Goal: Task Accomplishment & Management: Manage account settings

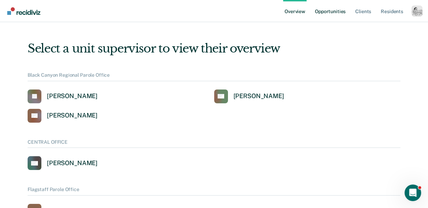
click at [332, 17] on link "Opportunities" at bounding box center [329, 11] width 33 height 22
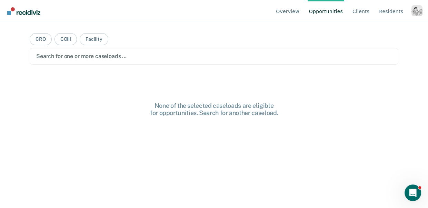
click at [416, 10] on div "Profile dropdown button" at bounding box center [416, 10] width 11 height 11
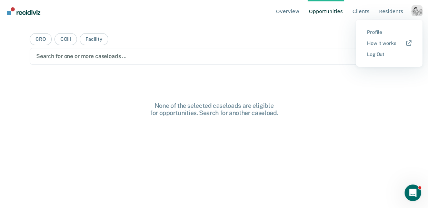
click at [366, 33] on button "Profile" at bounding box center [389, 32] width 67 height 11
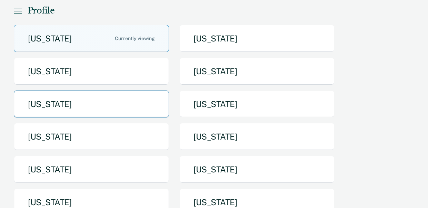
scroll to position [62, 0]
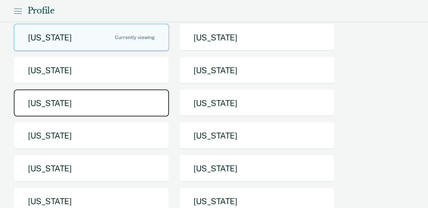
click at [123, 105] on button "[US_STATE]" at bounding box center [91, 102] width 155 height 27
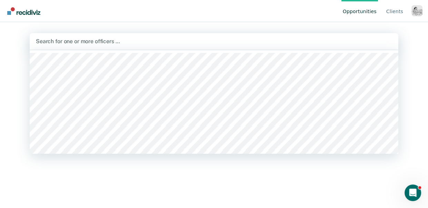
click at [113, 40] on div at bounding box center [214, 41] width 356 height 8
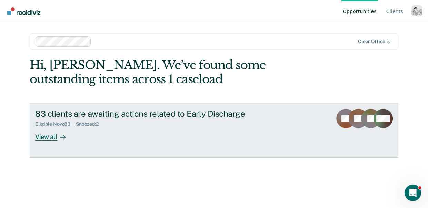
click at [59, 135] on div at bounding box center [61, 136] width 8 height 8
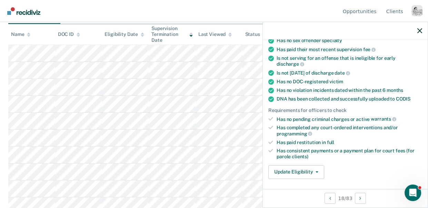
scroll to position [127, 0]
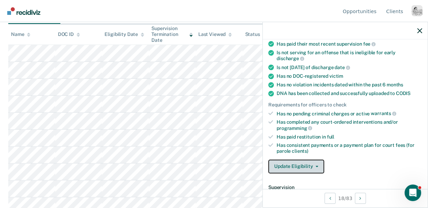
click at [308, 159] on button "Update Eligibility" at bounding box center [296, 166] width 56 height 14
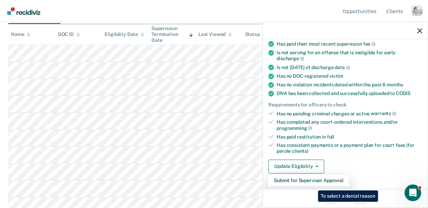
click at [313, 186] on button "Mark as Ineligible" at bounding box center [308, 191] width 81 height 11
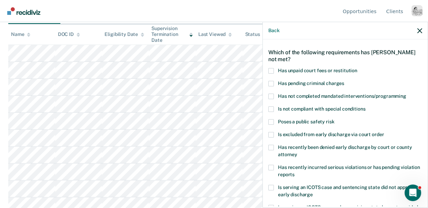
scroll to position [0, 0]
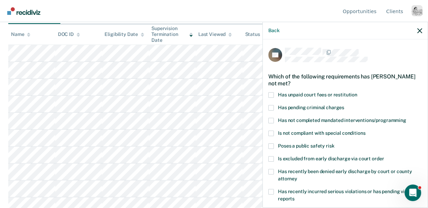
click at [271, 93] on span at bounding box center [271, 95] width 6 height 6
click at [357, 92] on input "Has unpaid court fees or restitution" at bounding box center [357, 92] width 0 height 0
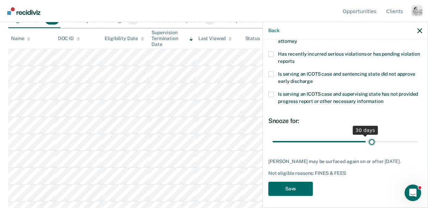
scroll to position [138, 0]
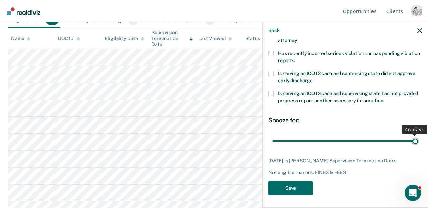
drag, startPoint x: 367, startPoint y: 141, endPoint x: 426, endPoint y: 141, distance: 59.0
type input "46"
click at [418, 141] on input "range" at bounding box center [345, 141] width 146 height 12
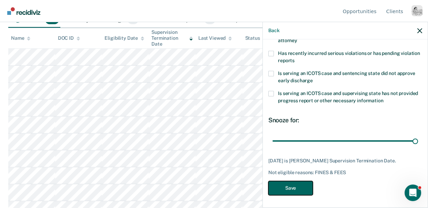
click at [300, 189] on button "Save" at bounding box center [290, 188] width 44 height 14
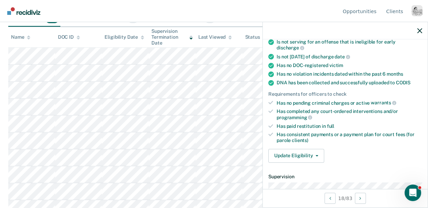
scroll to position [87, 0]
click at [415, 18] on div "Opportunities Client s Profile How it works Log Out" at bounding box center [381, 11] width 81 height 22
click at [415, 16] on div "Profile dropdown button" at bounding box center [416, 10] width 11 height 11
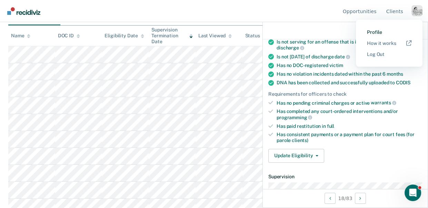
click at [372, 32] on link "Profile" at bounding box center [389, 32] width 44 height 6
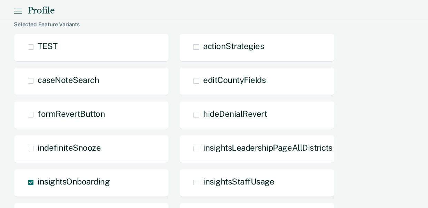
scroll to position [338, 0]
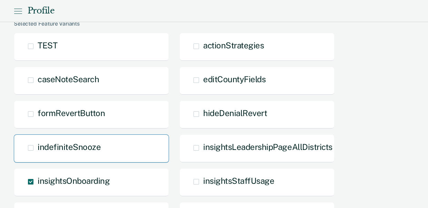
click at [68, 153] on div "indefiniteSnooze" at bounding box center [91, 148] width 155 height 28
click at [32, 145] on span "Main chart and filter content" at bounding box center [31, 148] width 6 height 6
click at [38, 153] on input "indefiniteSnooze" at bounding box center [38, 153] width 0 height 0
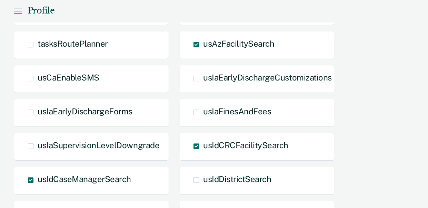
scroll to position [678, 0]
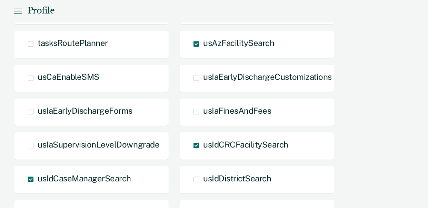
click at [203, 118] on div "usIaFinesAndFees" at bounding box center [256, 112] width 155 height 28
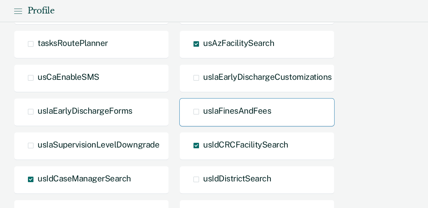
click at [193, 111] on span "Main chart and filter content" at bounding box center [196, 112] width 6 height 6
click at [203, 117] on input "usIaFinesAndFees" at bounding box center [203, 117] width 0 height 0
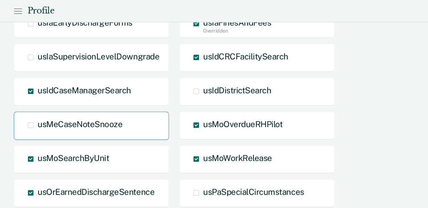
scroll to position [765, 0]
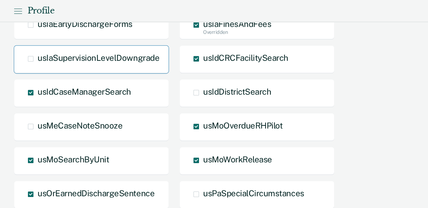
click at [29, 58] on span "Main chart and filter content" at bounding box center [31, 59] width 6 height 6
click at [38, 64] on input "usIaSupervisionLevelDowngrade" at bounding box center [38, 64] width 0 height 0
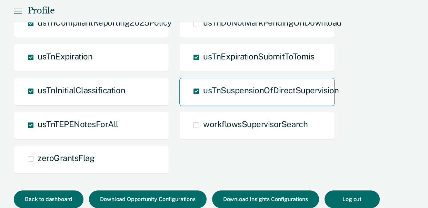
scroll to position [995, 0]
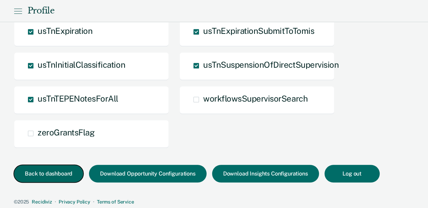
click at [67, 169] on button "Back to dashboard" at bounding box center [49, 174] width 70 height 18
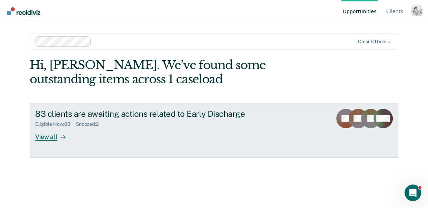
click at [49, 139] on div "View all" at bounding box center [54, 133] width 39 height 13
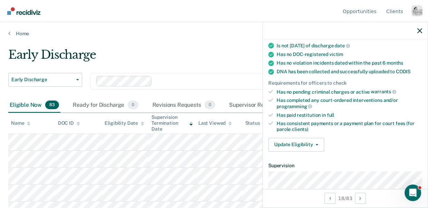
scroll to position [152, 0]
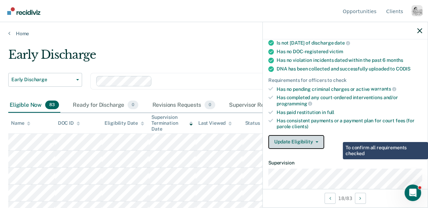
click at [309, 135] on button "Update Eligibility" at bounding box center [296, 142] width 56 height 14
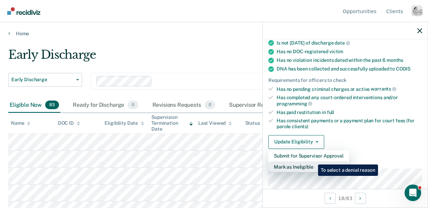
click at [313, 161] on button "Mark as Ineligible" at bounding box center [308, 166] width 81 height 11
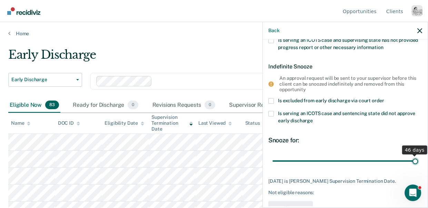
drag, startPoint x: 367, startPoint y: 159, endPoint x: 425, endPoint y: 158, distance: 58.3
type input "46"
click at [418, 158] on input "range" at bounding box center [345, 161] width 146 height 12
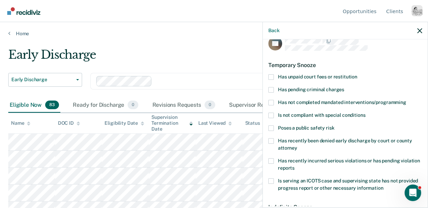
scroll to position [12, 0]
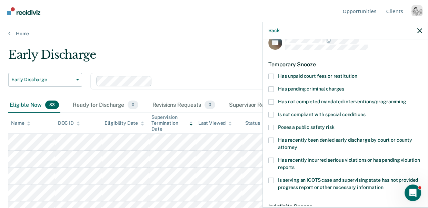
click at [293, 76] on span "Has unpaid court fees or restitution" at bounding box center [317, 76] width 79 height 6
click at [357, 73] on input "Has unpaid court fees or restitution" at bounding box center [357, 73] width 0 height 0
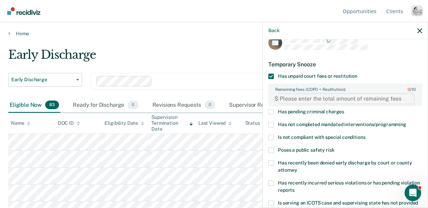
click at [325, 99] on FEESReasonInput "Remaining fees (COFO + Restitution): 0 / 10" at bounding box center [346, 98] width 136 height 11
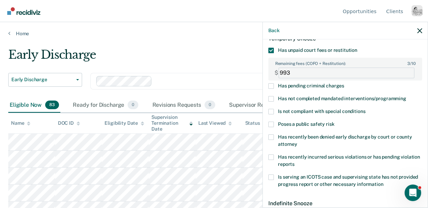
scroll to position [40, 0]
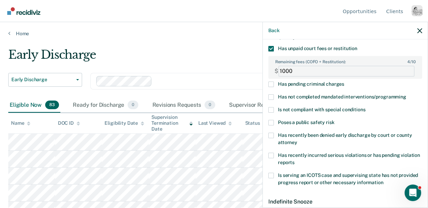
type FEESReasonInput "1000"
click at [355, 46] on span "Has unpaid court fees or restitution" at bounding box center [317, 49] width 79 height 6
click at [357, 46] on input "Has unpaid court fees or restitution" at bounding box center [357, 46] width 0 height 0
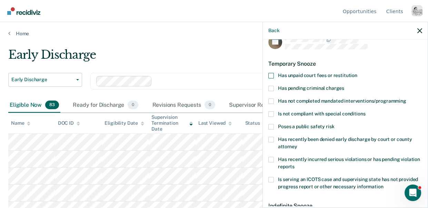
scroll to position [0, 0]
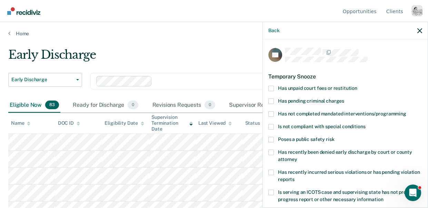
click at [323, 85] on span "Has unpaid court fees or restitution" at bounding box center [317, 88] width 79 height 6
click at [357, 86] on input "Has unpaid court fees or restitution" at bounding box center [357, 86] width 0 height 0
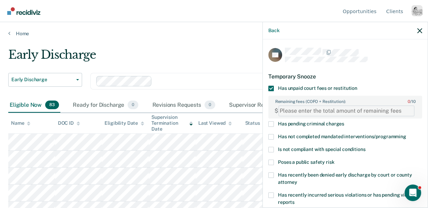
click at [330, 112] on FEESReasonInput "Remaining fees (COFO + Restitution): 0 / 10" at bounding box center [346, 110] width 136 height 11
type FEESReasonInput "1000"
click at [352, 161] on label "Poses a public safety risk" at bounding box center [345, 162] width 154 height 7
click at [334, 159] on input "Poses a public safety risk" at bounding box center [334, 159] width 0 height 0
click at [270, 160] on span at bounding box center [271, 162] width 6 height 6
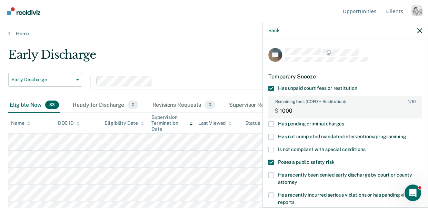
click at [334, 159] on input "Poses a public safety risk" at bounding box center [334, 159] width 0 height 0
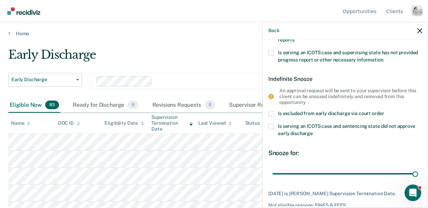
scroll to position [195, 0]
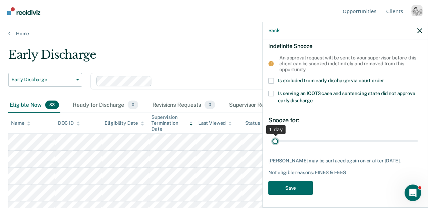
drag, startPoint x: 416, startPoint y: 140, endPoint x: 230, endPoint y: 153, distance: 185.6
click at [272, 147] on input "range" at bounding box center [345, 141] width 146 height 12
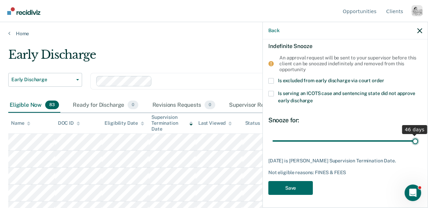
drag, startPoint x: 276, startPoint y: 140, endPoint x: 429, endPoint y: 132, distance: 153.3
type input "46"
click at [418, 135] on input "range" at bounding box center [345, 141] width 146 height 12
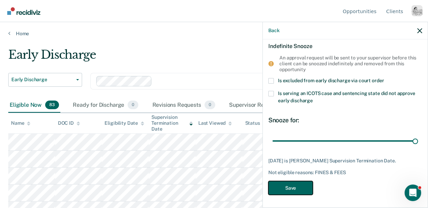
click at [289, 186] on button "Save" at bounding box center [290, 188] width 44 height 14
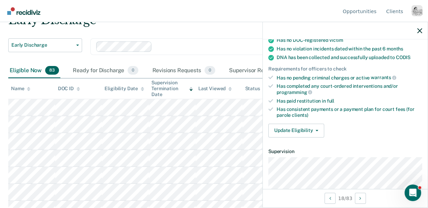
scroll to position [0, 0]
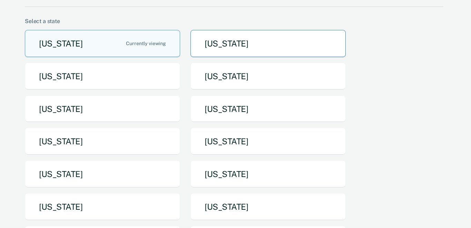
scroll to position [84, 0]
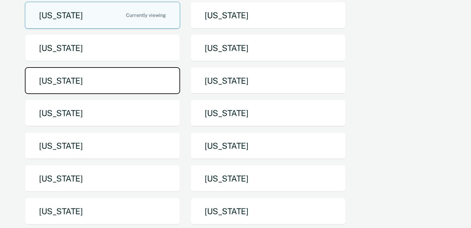
click at [152, 84] on button "Iowa" at bounding box center [102, 80] width 155 height 27
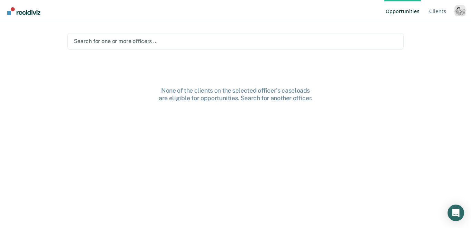
click at [185, 46] on div "Search for one or more officers …" at bounding box center [235, 41] width 325 height 9
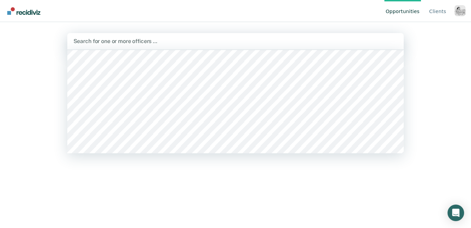
scroll to position [1214, 0]
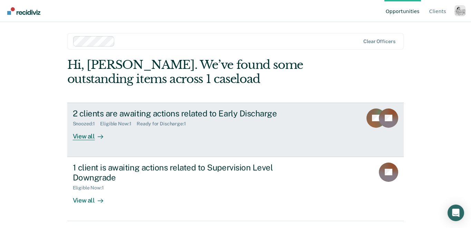
click at [95, 135] on div at bounding box center [99, 136] width 8 height 8
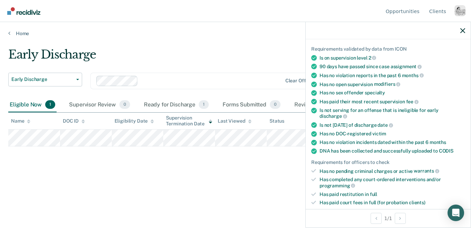
scroll to position [125, 0]
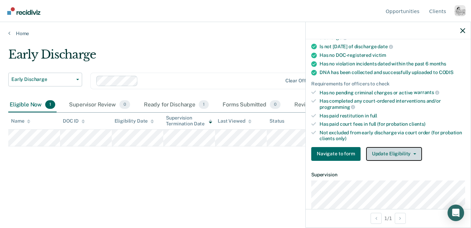
click at [392, 147] on button "Update Eligibility" at bounding box center [394, 154] width 56 height 14
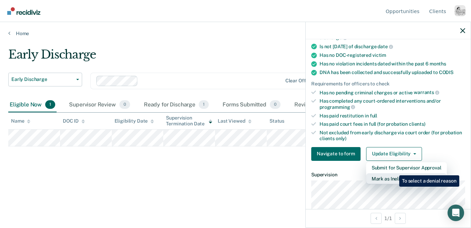
click at [394, 173] on button "Mark as Ineligible" at bounding box center [406, 178] width 81 height 11
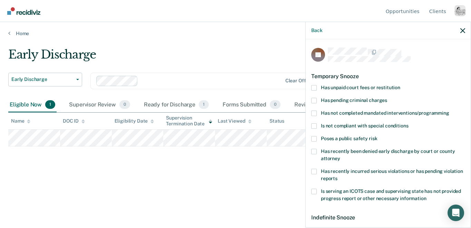
scroll to position [0, 0]
click at [357, 97] on span "Has pending criminal charges" at bounding box center [354, 100] width 66 height 6
click at [387, 98] on input "Has pending criminal charges" at bounding box center [387, 98] width 0 height 0
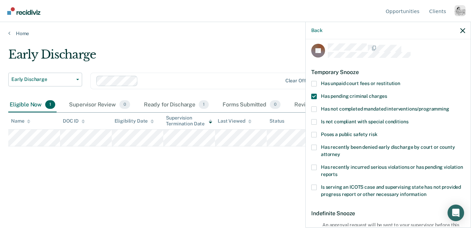
scroll to position [0, 0]
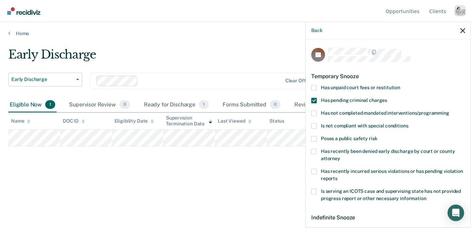
click at [313, 99] on span at bounding box center [314, 101] width 6 height 6
click at [387, 98] on input "Has pending criminal charges" at bounding box center [387, 98] width 0 height 0
click at [312, 87] on span at bounding box center [314, 88] width 6 height 6
click at [400, 85] on input "Has unpaid court fees or restitution" at bounding box center [400, 85] width 0 height 0
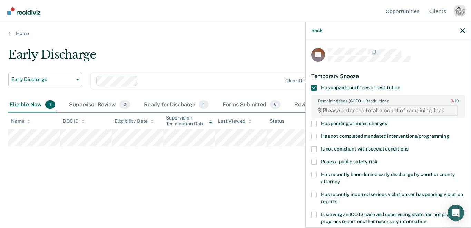
click at [364, 113] on FEESReasonInput "Remaining fees (COFO + Restitution): 0 / 10" at bounding box center [389, 110] width 136 height 11
type FEESReasonInput "1000"
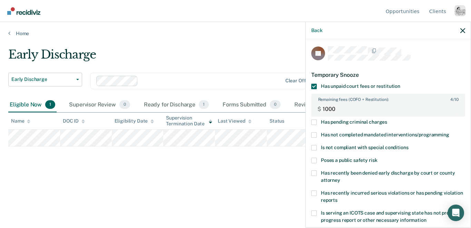
click at [392, 155] on div "Is not compliant with special conditions" at bounding box center [388, 151] width 154 height 13
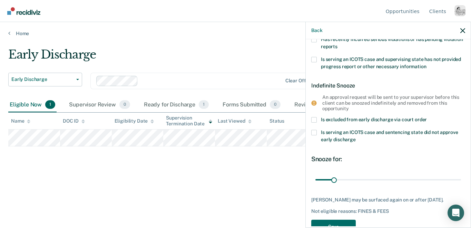
scroll to position [175, 0]
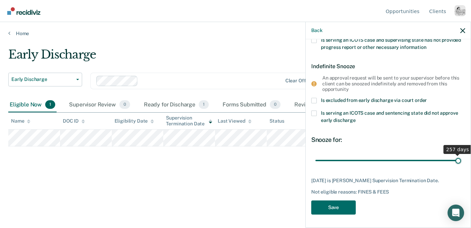
drag, startPoint x: 336, startPoint y: 162, endPoint x: 477, endPoint y: 158, distance: 140.8
type input "257"
click at [461, 158] on input "range" at bounding box center [388, 161] width 146 height 12
click at [328, 208] on button "Save" at bounding box center [333, 208] width 44 height 14
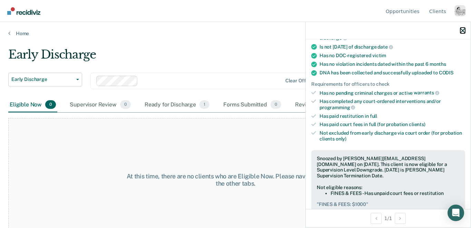
click at [461, 32] on icon "button" at bounding box center [462, 30] width 5 height 5
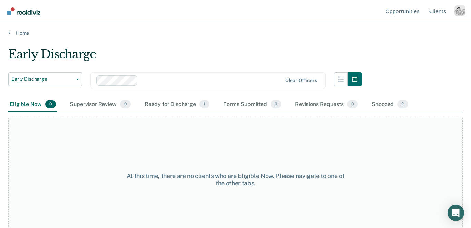
scroll to position [0, 0]
click at [27, 37] on main "Early Discharge Early Discharge Early Discharge Supervision Level Downgrade Cle…" at bounding box center [235, 132] width 471 height 190
click at [26, 35] on link "Home" at bounding box center [235, 33] width 454 height 6
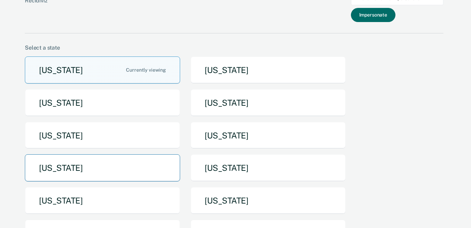
scroll to position [36, 0]
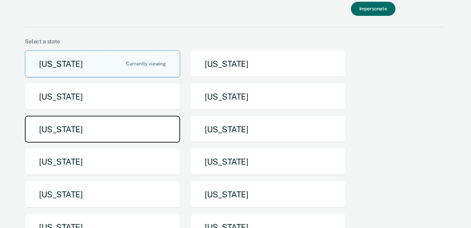
click at [126, 132] on button "[US_STATE]" at bounding box center [102, 129] width 155 height 27
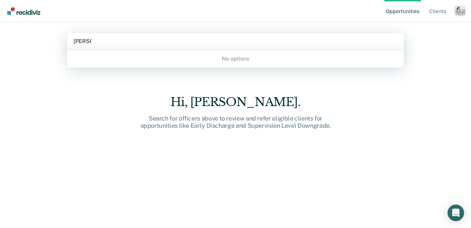
type input "aman"
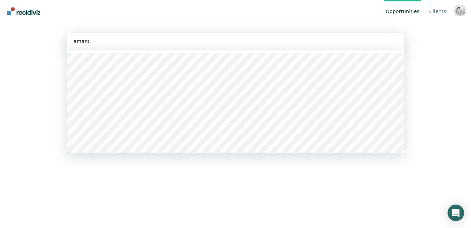
type input "amanda"
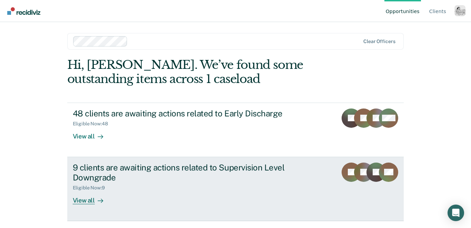
click at [85, 200] on div "View all" at bounding box center [92, 197] width 39 height 13
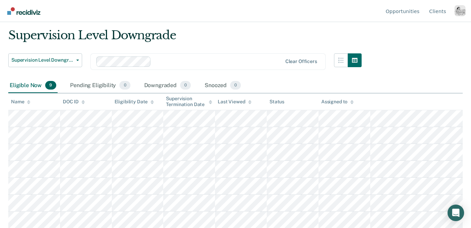
scroll to position [25, 0]
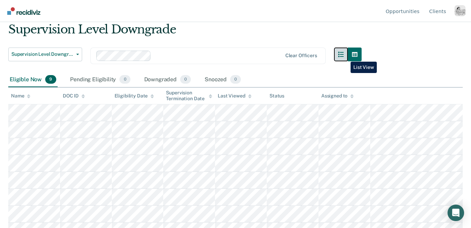
click at [345, 57] on button "button" at bounding box center [341, 55] width 14 height 14
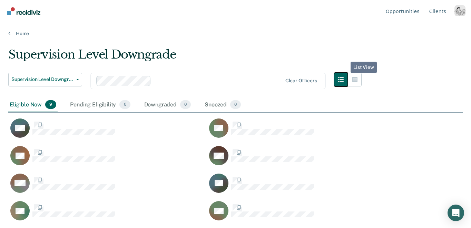
scroll to position [129, 454]
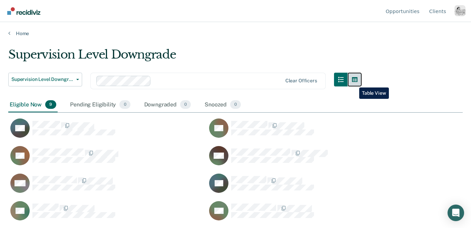
click at [354, 82] on button "button" at bounding box center [355, 80] width 14 height 14
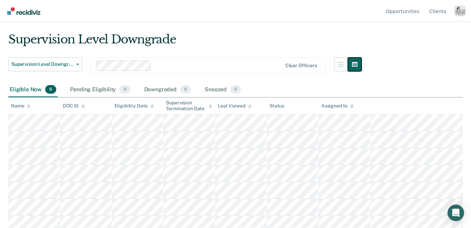
scroll to position [15, 0]
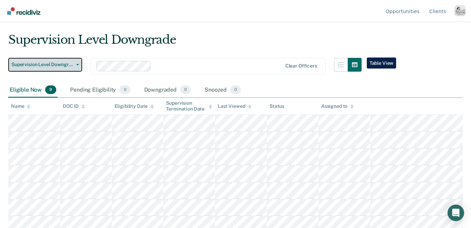
click at [48, 67] on span "Supervision Level Downgrade" at bounding box center [42, 65] width 62 height 6
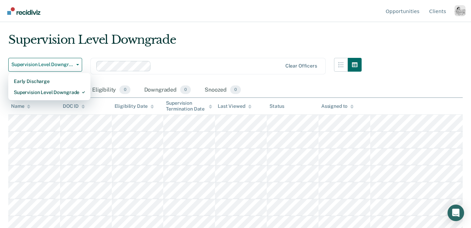
click at [276, 40] on div "Supervision Level Downgrade" at bounding box center [184, 43] width 353 height 20
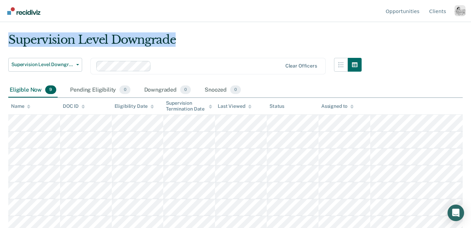
drag, startPoint x: 10, startPoint y: 42, endPoint x: 193, endPoint y: 41, distance: 183.1
click at [193, 41] on div "Supervision Level Downgrade" at bounding box center [184, 43] width 353 height 20
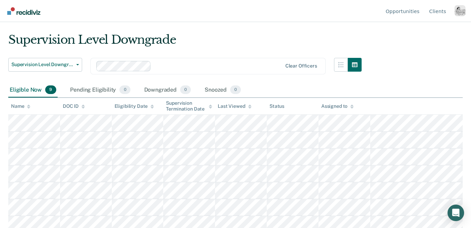
click at [433, 63] on div "Supervision Level Downgrade Supervision Level Downgrade Early Discharge Supervi…" at bounding box center [235, 97] width 454 height 129
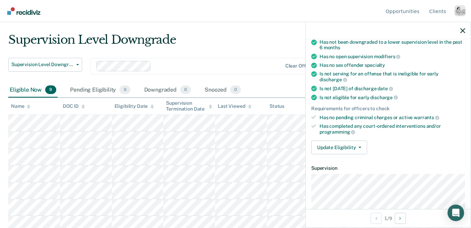
scroll to position [89, 0]
click at [342, 140] on button "Update Eligibility" at bounding box center [339, 147] width 56 height 14
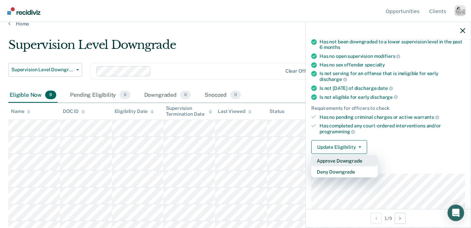
scroll to position [9, 0]
click at [348, 156] on button "Approve Downgrade" at bounding box center [344, 161] width 67 height 11
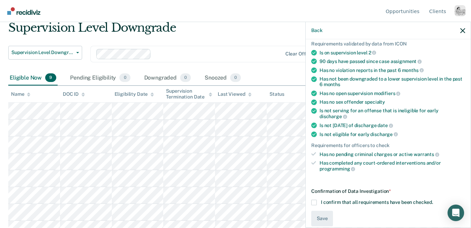
scroll to position [53, 0]
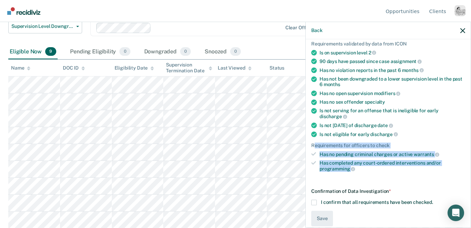
drag, startPoint x: 314, startPoint y: 138, endPoint x: 362, endPoint y: 159, distance: 52.2
click at [362, 159] on ul "Requirements validated by data from ICON Is on supervision level 2 90 days have…" at bounding box center [388, 106] width 154 height 131
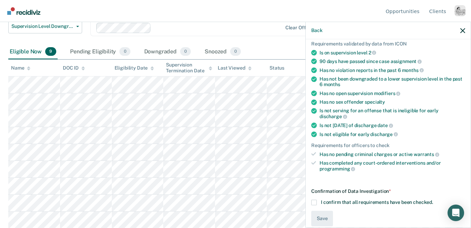
click at [362, 160] on div "Has completed any court-ordered interventions and/or programming" at bounding box center [392, 166] width 146 height 12
click at [332, 200] on span "I confirm that all requirements have been checked." at bounding box center [377, 203] width 112 height 6
click at [433, 200] on input "I confirm that all requirements have been checked." at bounding box center [433, 200] width 0 height 0
click at [322, 211] on button "Save" at bounding box center [322, 219] width 22 height 16
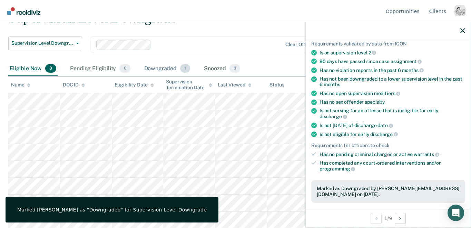
click at [166, 69] on div "Downgraded 1" at bounding box center [167, 68] width 49 height 15
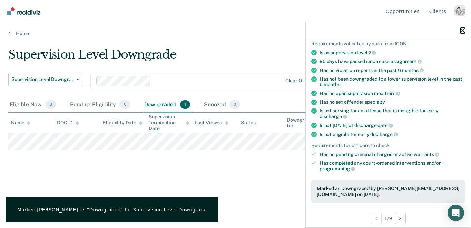
click at [464, 32] on icon "button" at bounding box center [462, 30] width 5 height 5
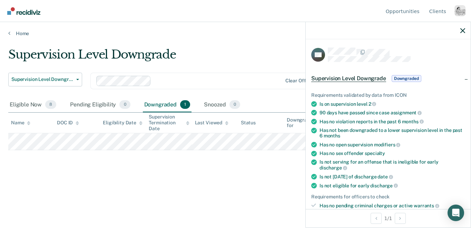
click at [200, 179] on div "Supervision Level Downgrade Supervision Level Downgrade Early Discharge Supervi…" at bounding box center [235, 123] width 454 height 151
click at [465, 32] on icon "button" at bounding box center [462, 30] width 5 height 5
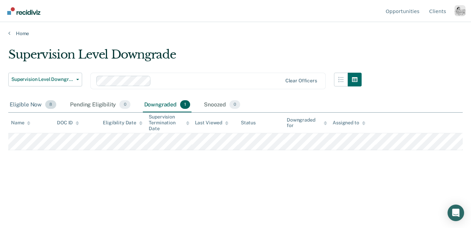
click at [23, 104] on div "Eligible Now 8" at bounding box center [32, 105] width 49 height 15
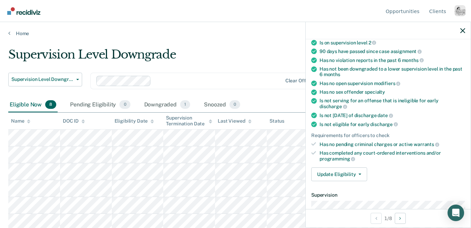
scroll to position [96, 0]
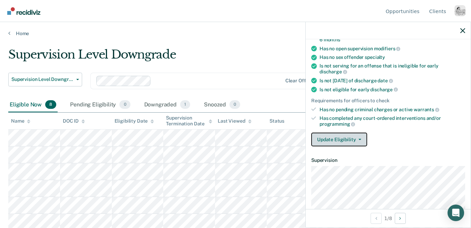
click at [345, 133] on button "Update Eligibility" at bounding box center [339, 140] width 56 height 14
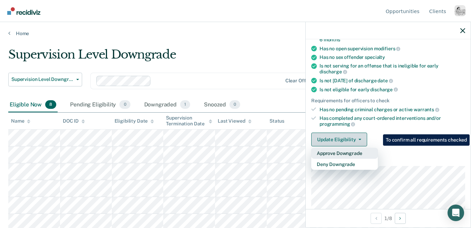
scroll to position [96, 0]
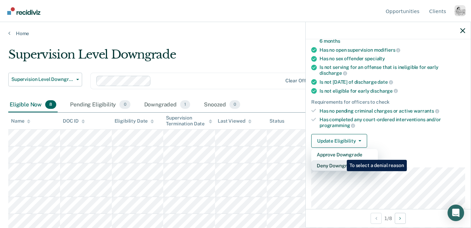
click at [341, 160] on button "Deny Downgrade" at bounding box center [344, 165] width 67 height 11
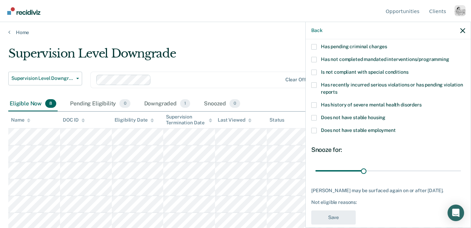
scroll to position [58, 0]
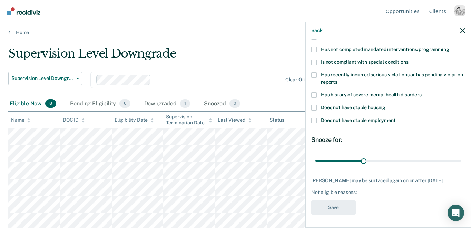
click at [326, 120] on span "Does not have stable employment" at bounding box center [358, 121] width 75 height 6
click at [396, 118] on input "Does not have stable employment" at bounding box center [396, 118] width 0 height 0
click at [327, 109] on span "Does not have stable housing" at bounding box center [353, 108] width 64 height 6
click at [385, 105] on input "Does not have stable housing" at bounding box center [385, 105] width 0 height 0
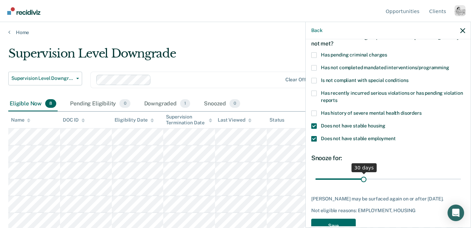
scroll to position [41, 0]
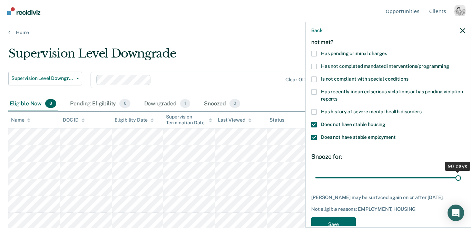
drag, startPoint x: 364, startPoint y: 179, endPoint x: 467, endPoint y: 180, distance: 103.1
type input "90"
click at [461, 180] on input "range" at bounding box center [388, 178] width 146 height 12
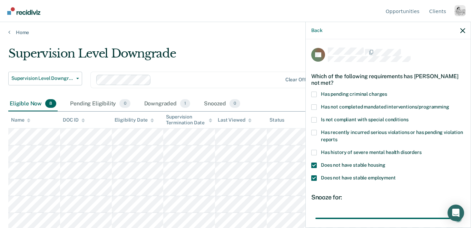
scroll to position [58, 0]
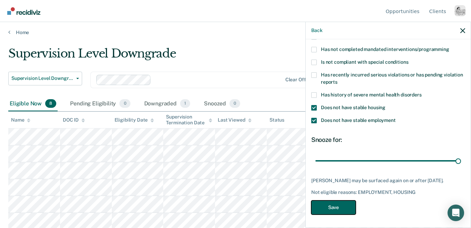
click at [332, 210] on button "Save" at bounding box center [333, 208] width 44 height 14
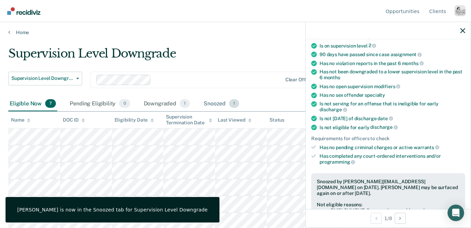
click at [217, 102] on div "Snoozed 1" at bounding box center [221, 104] width 38 height 15
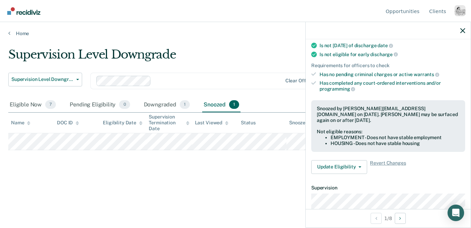
scroll to position [133, 0]
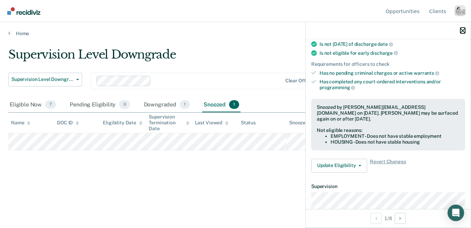
click at [460, 30] on icon "button" at bounding box center [462, 30] width 5 height 5
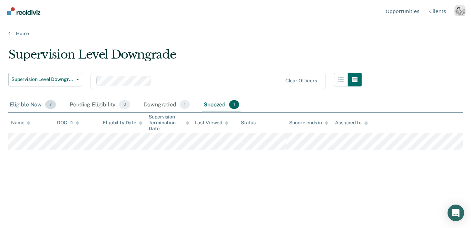
click at [31, 105] on div "Eligible Now 7" at bounding box center [32, 105] width 49 height 15
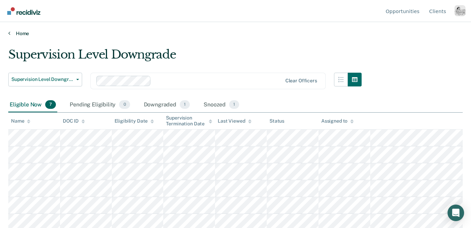
click at [21, 33] on link "Home" at bounding box center [235, 33] width 454 height 6
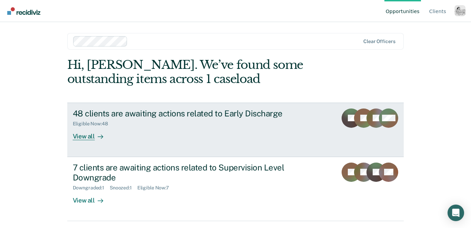
click at [81, 138] on div "View all" at bounding box center [92, 133] width 39 height 13
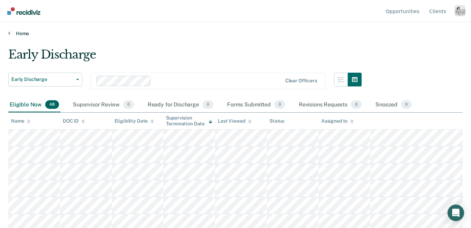
click at [12, 34] on link "Home" at bounding box center [235, 33] width 454 height 6
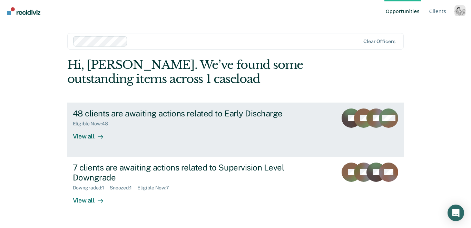
click at [85, 133] on div "View all" at bounding box center [92, 133] width 39 height 13
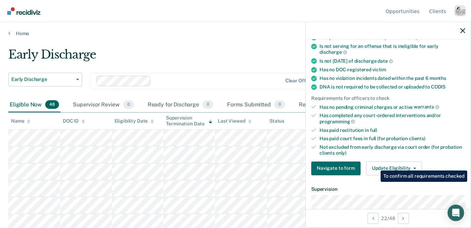
scroll to position [110, 0]
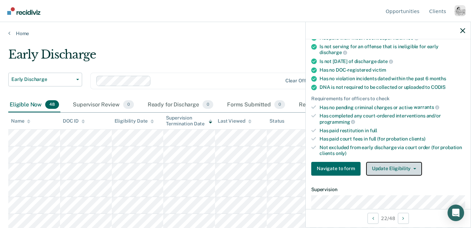
click at [377, 162] on button "Update Eligibility" at bounding box center [394, 169] width 56 height 14
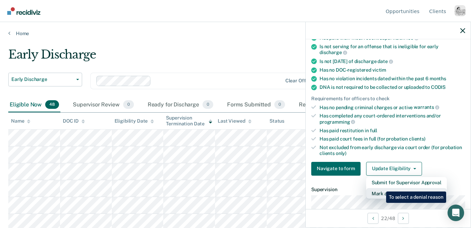
click at [381, 188] on button "Mark as Ineligible" at bounding box center [406, 193] width 81 height 11
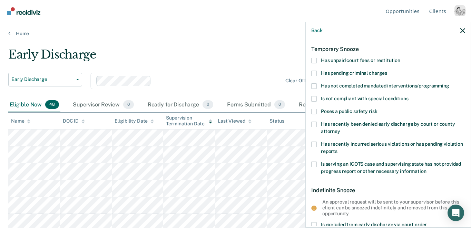
scroll to position [0, 0]
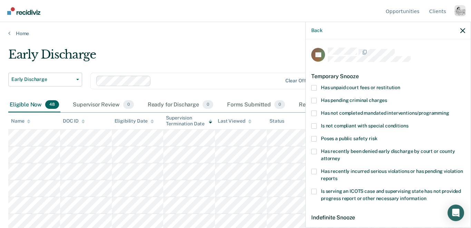
click at [346, 88] on span "Has unpaid court fees or restitution" at bounding box center [360, 88] width 79 height 6
click at [400, 85] on input "Has unpaid court fees or restitution" at bounding box center [400, 85] width 0 height 0
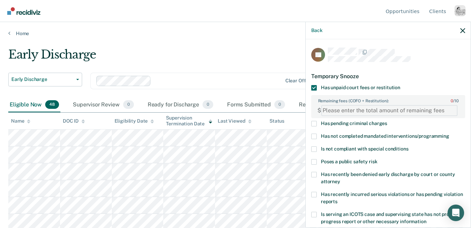
click at [358, 109] on FEESReasonInput "Remaining fees (COFO + Restitution): 0 / 10" at bounding box center [389, 110] width 136 height 11
type FEESReasonInput "1000"
click at [418, 69] on div "Temporary Snooze" at bounding box center [388, 77] width 154 height 18
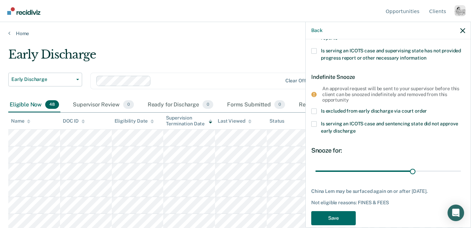
scroll to position [175, 0]
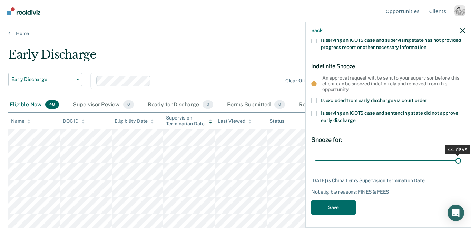
drag, startPoint x: 412, startPoint y: 160, endPoint x: 472, endPoint y: 165, distance: 60.2
type input "44"
click at [461, 165] on input "range" at bounding box center [388, 161] width 146 height 12
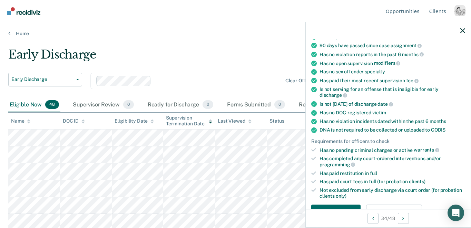
scroll to position [148, 0]
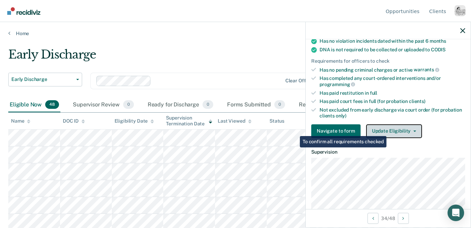
click at [388, 125] on button "Update Eligibility" at bounding box center [394, 132] width 56 height 14
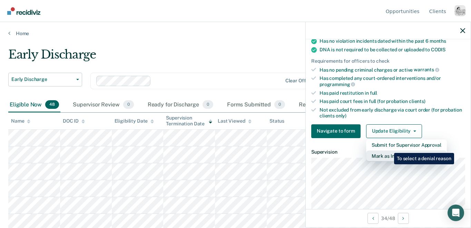
click at [389, 151] on button "Mark as Ineligible" at bounding box center [406, 156] width 81 height 11
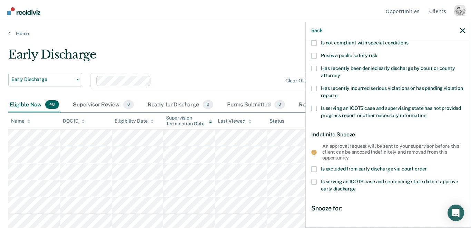
scroll to position [0, 0]
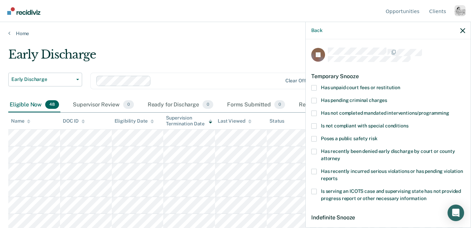
click at [346, 88] on span "Has unpaid court fees or restitution" at bounding box center [360, 88] width 79 height 6
click at [400, 85] on input "Has unpaid court fees or restitution" at bounding box center [400, 85] width 0 height 0
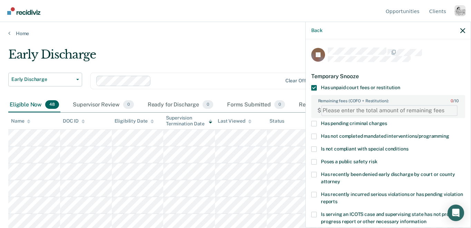
click at [353, 109] on FEESReasonInput "Remaining fees (COFO + Restitution): 0 / 10" at bounding box center [389, 110] width 136 height 11
type FEESReasonInput "1000"
click at [391, 68] on div "Temporary Snooze" at bounding box center [388, 77] width 154 height 18
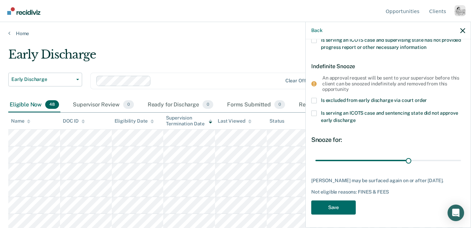
scroll to position [180, 0]
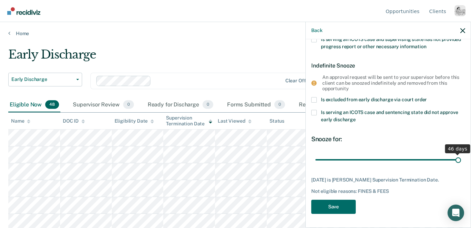
drag, startPoint x: 408, startPoint y: 152, endPoint x: 474, endPoint y: 165, distance: 67.0
type input "46"
click at [461, 165] on input "range" at bounding box center [388, 160] width 146 height 12
click at [461, 32] on icon "button" at bounding box center [462, 30] width 5 height 5
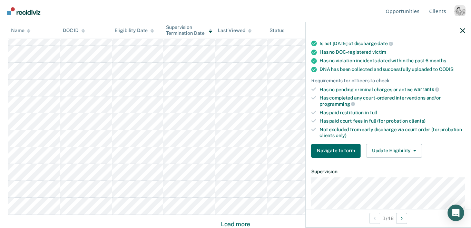
scroll to position [129, 0]
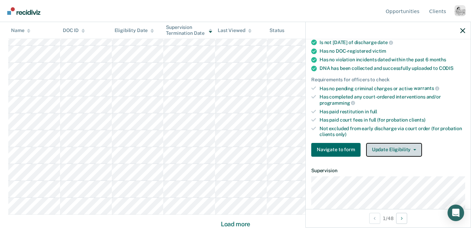
click at [390, 143] on button "Update Eligibility" at bounding box center [394, 150] width 56 height 14
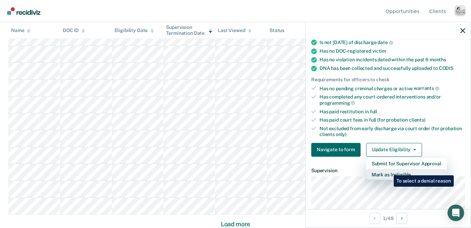
click at [388, 170] on button "Mark as Ineligible" at bounding box center [406, 174] width 81 height 11
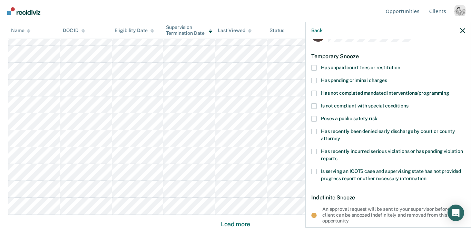
scroll to position [0, 0]
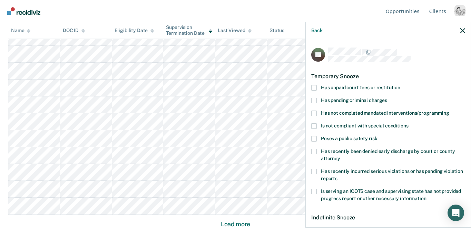
click at [350, 85] on span "Has unpaid court fees or restitution" at bounding box center [360, 88] width 79 height 6
click at [400, 85] on input "Has unpaid court fees or restitution" at bounding box center [400, 85] width 0 height 0
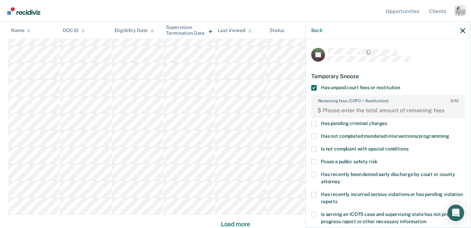
click at [387, 118] on div "Remaining fees (COFO + Restitution): 0 / 10 $" at bounding box center [388, 106] width 154 height 28
click at [381, 112] on FEESReasonInput "Remaining fees (COFO + Restitution): 0 / 10" at bounding box center [389, 110] width 136 height 11
type FEESReasonInput "1000"
click at [402, 68] on div "Temporary Snooze" at bounding box center [388, 77] width 154 height 18
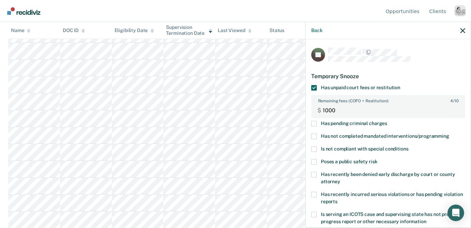
scroll to position [373, 0]
click at [419, 61] on div at bounding box center [396, 55] width 137 height 14
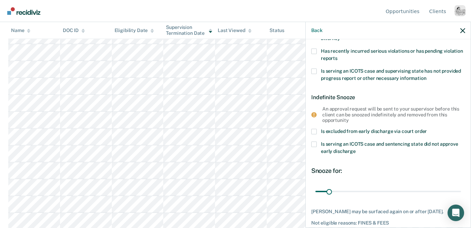
scroll to position [175, 0]
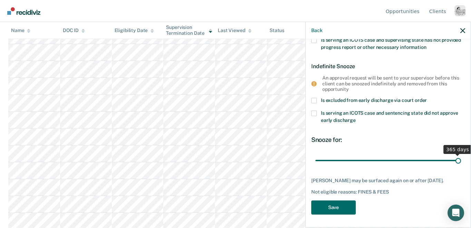
drag, startPoint x: 328, startPoint y: 163, endPoint x: 476, endPoint y: 160, distance: 147.6
type input "365"
click at [461, 160] on input "range" at bounding box center [388, 161] width 146 height 12
click at [329, 210] on button "Save" at bounding box center [333, 208] width 44 height 14
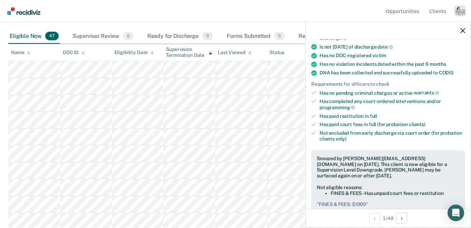
click at [465, 31] on div at bounding box center [388, 30] width 165 height 17
click at [464, 31] on icon "button" at bounding box center [462, 30] width 5 height 5
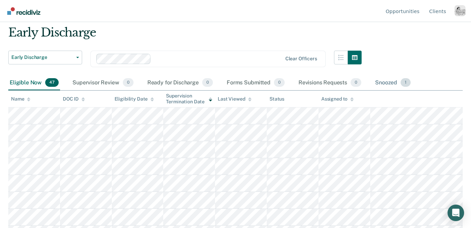
scroll to position [19, 0]
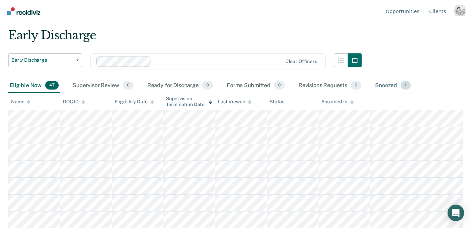
click at [388, 86] on div "Snoozed 1" at bounding box center [393, 85] width 38 height 15
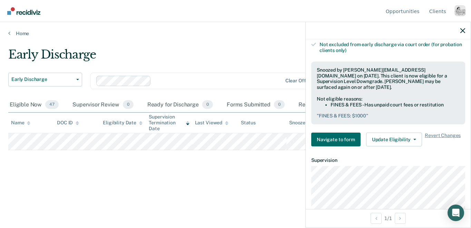
scroll to position [260, 0]
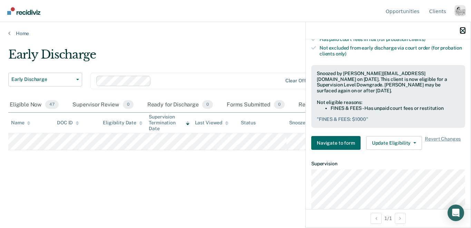
click at [463, 29] on icon "button" at bounding box center [462, 30] width 5 height 5
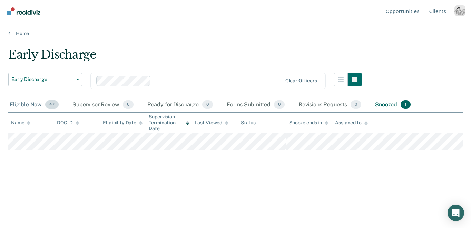
click at [31, 103] on div "Eligible Now 47" at bounding box center [34, 105] width 52 height 15
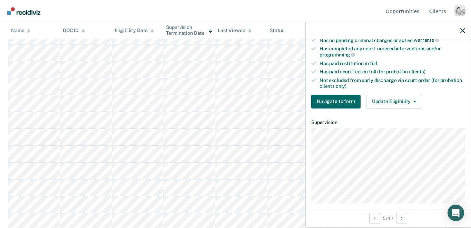
scroll to position [164, 0]
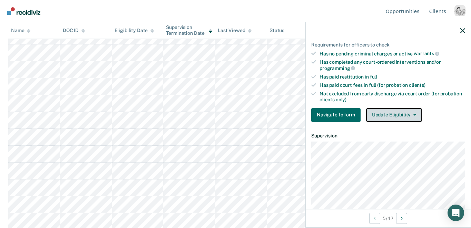
click at [395, 109] on button "Update Eligibility" at bounding box center [394, 115] width 56 height 14
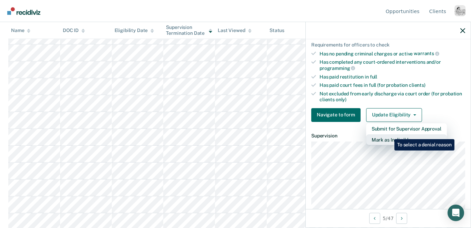
click at [389, 135] on button "Mark as Ineligible" at bounding box center [406, 140] width 81 height 11
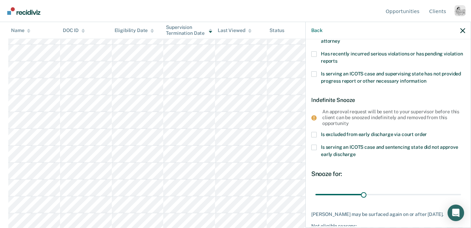
scroll to position [121, 0]
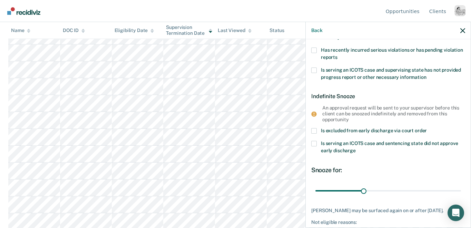
click at [327, 131] on span "Is excluded from early discharge via court order" at bounding box center [374, 131] width 106 height 6
click at [427, 128] on input "Is excluded from early discharge via court order" at bounding box center [427, 128] width 0 height 0
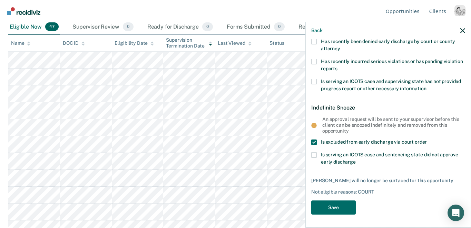
scroll to position [0, 0]
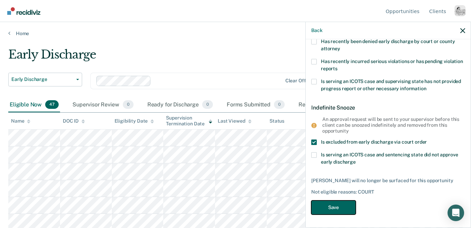
click at [330, 206] on button "Save" at bounding box center [333, 208] width 44 height 14
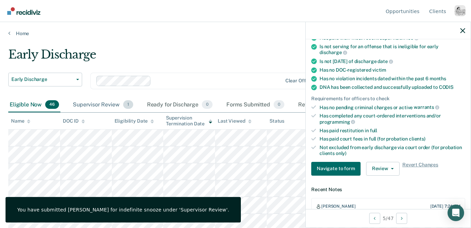
click at [92, 106] on div "Supervisor Review 1" at bounding box center [102, 105] width 63 height 15
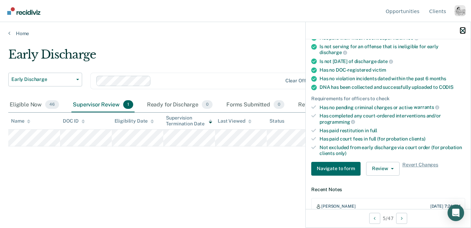
click at [461, 30] on icon "button" at bounding box center [462, 30] width 5 height 5
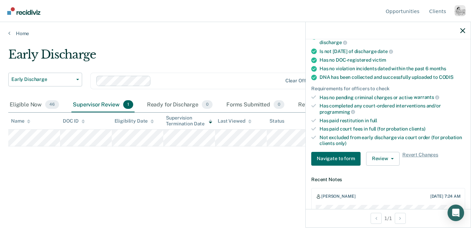
scroll to position [123, 0]
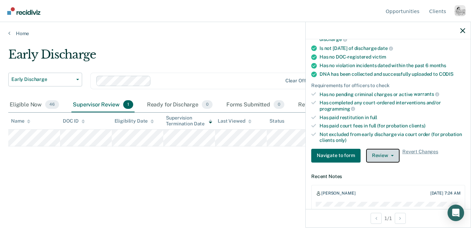
click at [377, 149] on button "Review" at bounding box center [382, 156] width 33 height 14
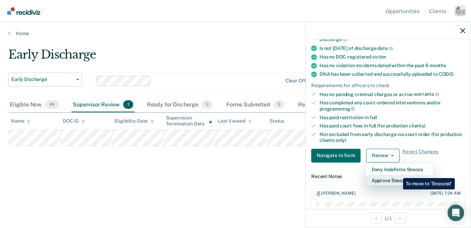
click at [398, 175] on button "Approve Snooze" at bounding box center [399, 180] width 67 height 11
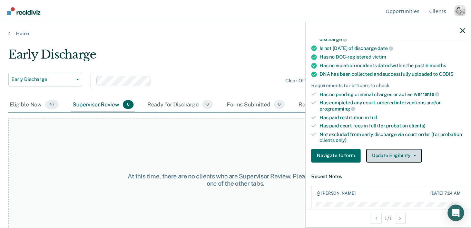
scroll to position [173, 0]
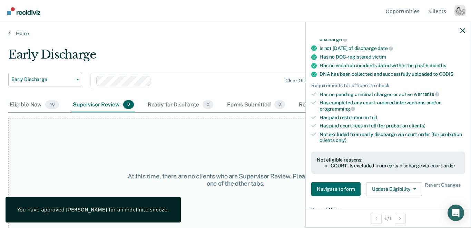
click at [464, 33] on div at bounding box center [388, 30] width 165 height 17
click at [463, 32] on icon "button" at bounding box center [462, 30] width 5 height 5
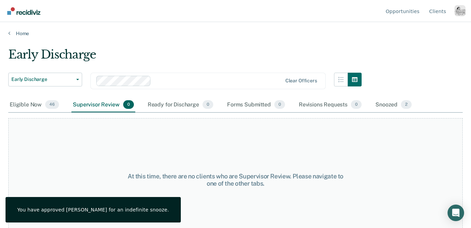
scroll to position [0, 0]
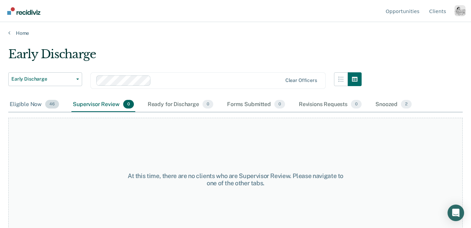
click at [32, 108] on div "Eligible Now 46" at bounding box center [34, 104] width 52 height 15
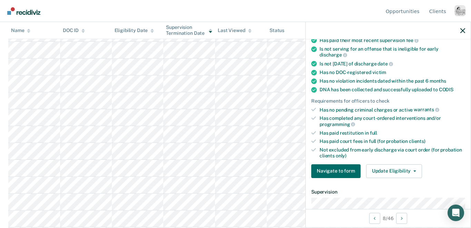
scroll to position [128, 0]
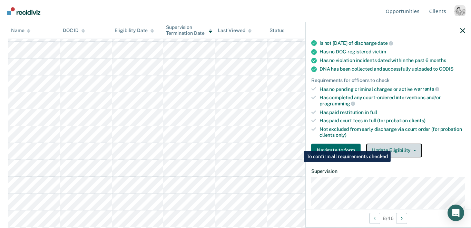
click at [392, 144] on button "Update Eligibility" at bounding box center [394, 151] width 56 height 14
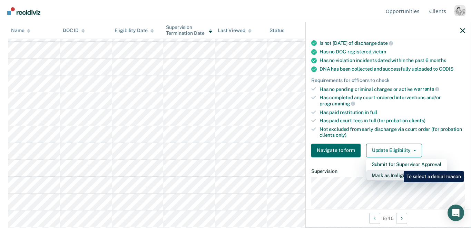
click at [398, 170] on button "Mark as Ineligible" at bounding box center [406, 175] width 81 height 11
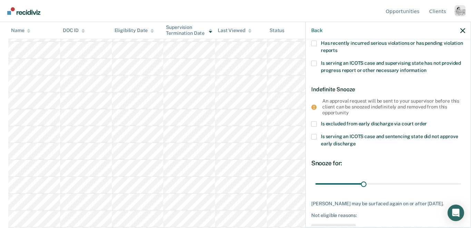
click at [341, 125] on span "Is excluded from early discharge via court order" at bounding box center [374, 124] width 106 height 6
click at [427, 121] on input "Is excluded from early discharge via court order" at bounding box center [427, 121] width 0 height 0
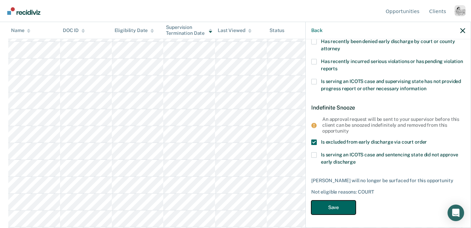
click at [339, 205] on button "Save" at bounding box center [333, 208] width 44 height 14
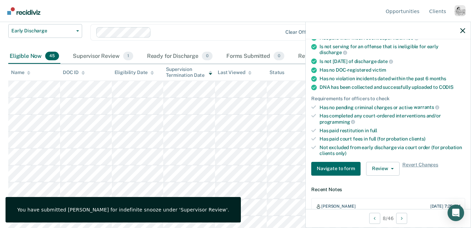
scroll to position [0, 0]
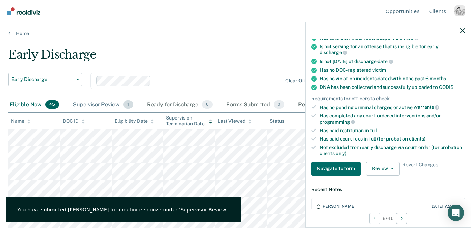
click at [99, 103] on div "Supervisor Review 1" at bounding box center [102, 105] width 63 height 15
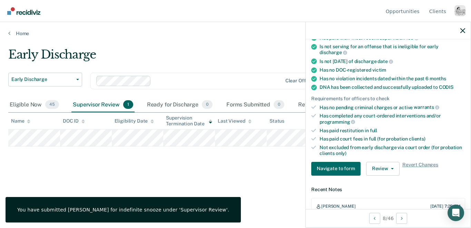
click at [466, 31] on div at bounding box center [388, 30] width 165 height 17
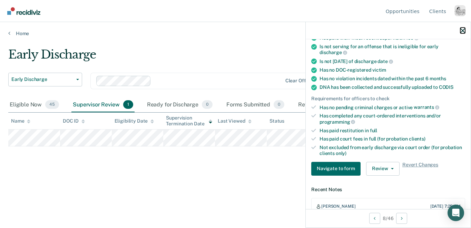
click at [461, 30] on icon "button" at bounding box center [462, 30] width 5 height 5
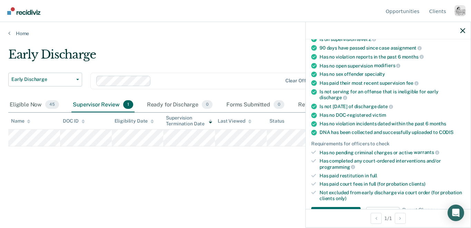
scroll to position [116, 0]
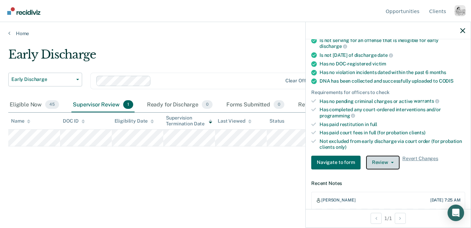
click at [378, 156] on button "Review" at bounding box center [382, 163] width 33 height 14
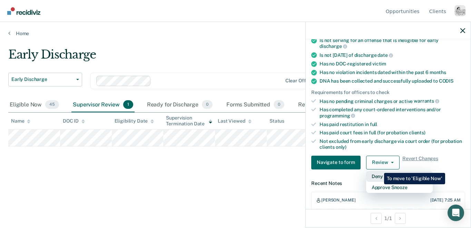
click at [379, 171] on button "Deny Indefinite Snooze" at bounding box center [399, 176] width 67 height 11
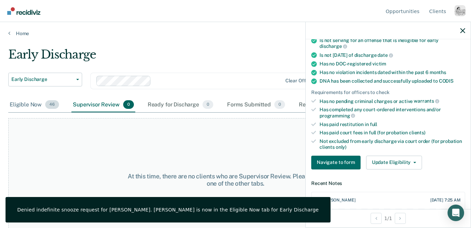
click at [33, 106] on div "Eligible Now 46" at bounding box center [34, 105] width 52 height 15
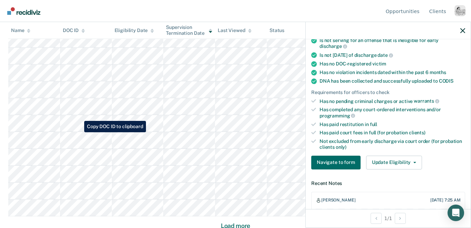
scroll to position [422, 0]
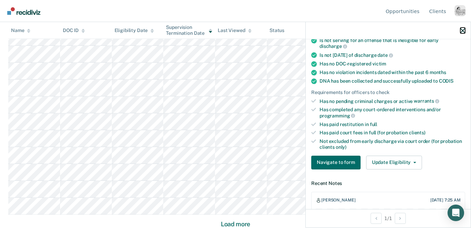
click at [462, 31] on icon "button" at bounding box center [462, 30] width 5 height 5
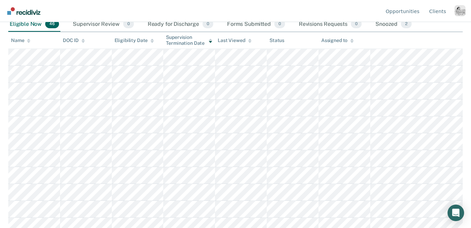
scroll to position [0, 0]
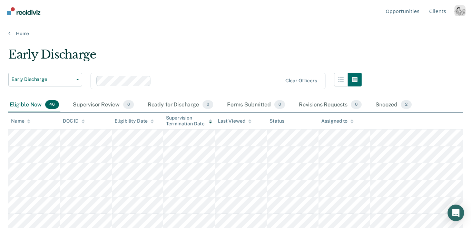
click at [21, 37] on main "Early Discharge Early Discharge Early Discharge Supervision Level Downgrade Cle…" at bounding box center [235, 132] width 471 height 190
click at [18, 31] on link "Home" at bounding box center [235, 33] width 454 height 6
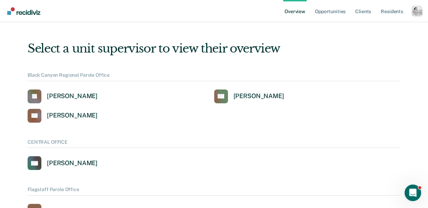
click at [419, 9] on div "Profile dropdown button" at bounding box center [416, 11] width 11 height 11
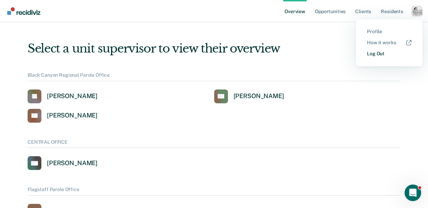
click at [376, 51] on link "Log Out" at bounding box center [389, 54] width 44 height 6
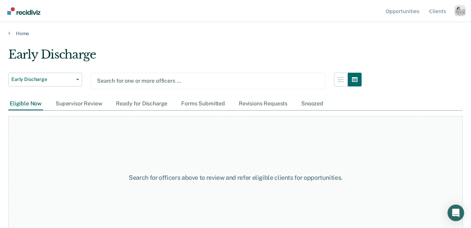
click at [455, 14] on div "Profile dropdown button" at bounding box center [459, 10] width 11 height 11
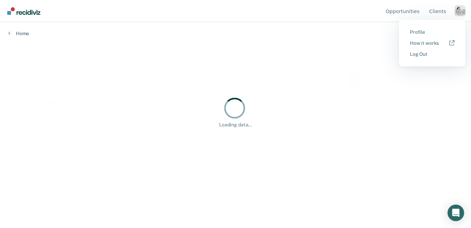
click at [421, 26] on div "Opportunities Client s Profile How it works Log Out Home Early Discharge Early …" at bounding box center [235, 114] width 471 height 228
click at [466, 8] on div "Opportunities Client s Profile How it works Log Out" at bounding box center [235, 11] width 471 height 22
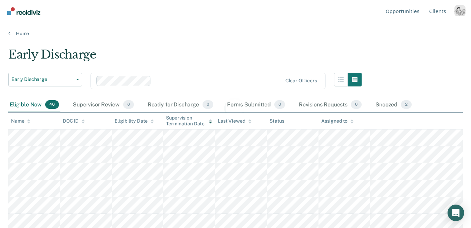
click at [463, 11] on div "Profile dropdown button" at bounding box center [459, 10] width 11 height 11
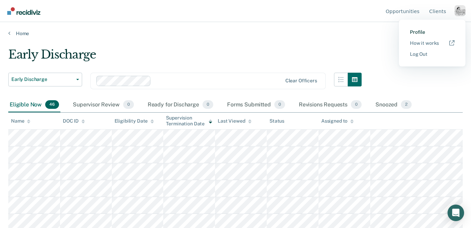
click at [419, 30] on link "Profile" at bounding box center [432, 32] width 44 height 6
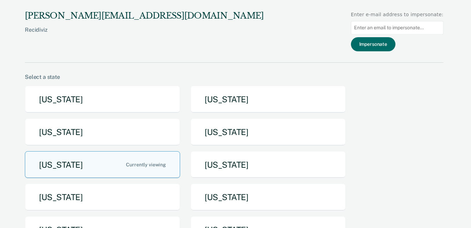
click at [404, 29] on input "Main chart and filter content" at bounding box center [397, 27] width 92 height 13
paste input "[PERSON_NAME][EMAIL_ADDRESS][PERSON_NAME][US_STATE][DOMAIN_NAME]"
type input "[PERSON_NAME][EMAIL_ADDRESS][PERSON_NAME][US_STATE][DOMAIN_NAME]"
click at [390, 40] on button "Impersonate" at bounding box center [373, 44] width 44 height 14
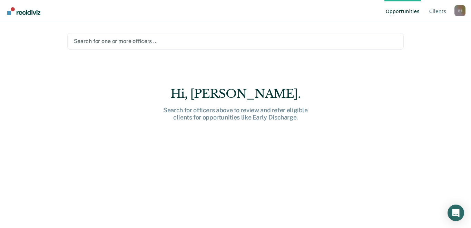
click at [159, 46] on div "Search for one or more officers …" at bounding box center [235, 41] width 337 height 17
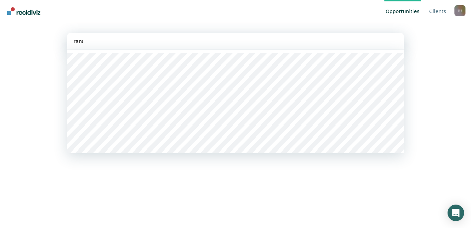
type input "[PERSON_NAME]"
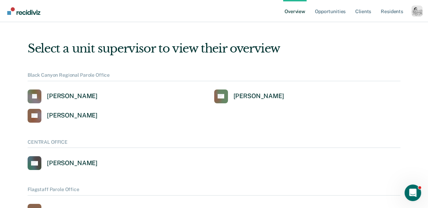
click at [414, 13] on div "Profile dropdown button" at bounding box center [416, 11] width 11 height 11
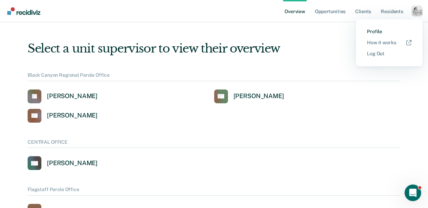
click at [368, 32] on link "Profile" at bounding box center [389, 32] width 44 height 6
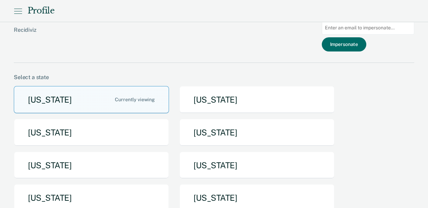
click at [343, 32] on input "Main chart and filter content" at bounding box center [368, 27] width 92 height 13
paste input "[PERSON_NAME][EMAIL_ADDRESS][PERSON_NAME][US_STATE][DOMAIN_NAME]"
type input "[PERSON_NAME][EMAIL_ADDRESS][PERSON_NAME][US_STATE][DOMAIN_NAME]"
click at [350, 44] on button "Impersonate" at bounding box center [344, 44] width 44 height 14
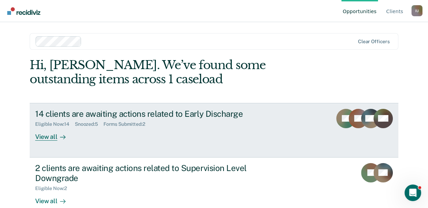
click at [50, 142] on link "14 clients are awaiting actions related to Early Discharge Eligible Now : 14 Sn…" at bounding box center [214, 130] width 369 height 54
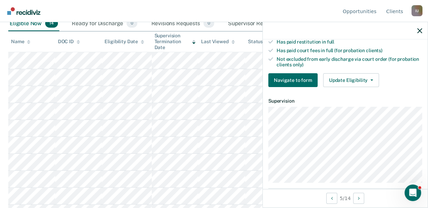
scroll to position [195, 0]
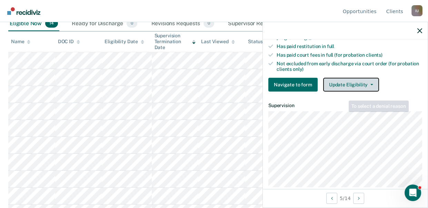
click at [345, 78] on button "Update Eligibility" at bounding box center [351, 85] width 56 height 14
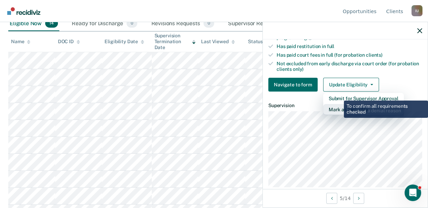
click at [339, 104] on button "Mark as Ineligible" at bounding box center [363, 109] width 81 height 11
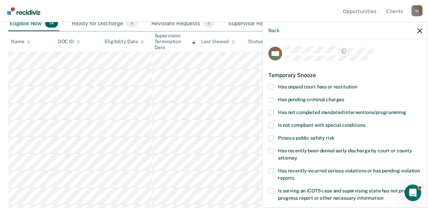
scroll to position [2, 0]
click at [314, 83] on span "Has unpaid court fees or restitution" at bounding box center [317, 86] width 79 height 6
click at [357, 84] on input "Has unpaid court fees or restitution" at bounding box center [357, 84] width 0 height 0
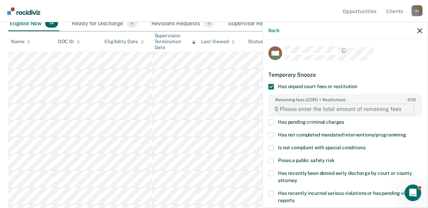
click at [302, 110] on FEESReasonInput "Remaining fees (COFO + Restitution): 0 / 10" at bounding box center [346, 108] width 136 height 11
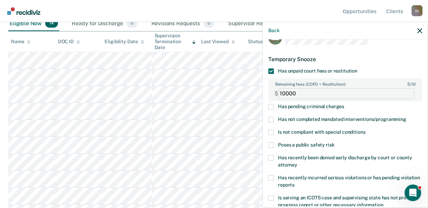
scroll to position [21, 0]
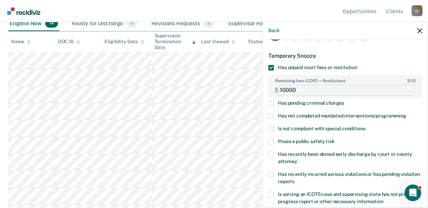
type FEESReasonInput "10000"
click at [354, 48] on div "Temporary Snooze" at bounding box center [345, 56] width 154 height 18
